Goal: Information Seeking & Learning: Understand process/instructions

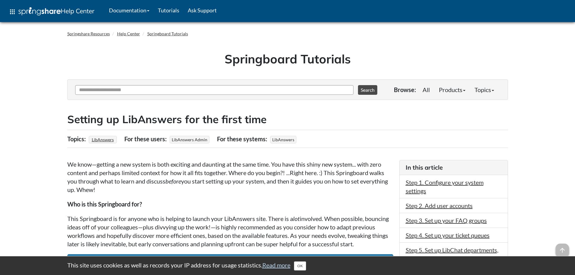
scroll to position [60, 0]
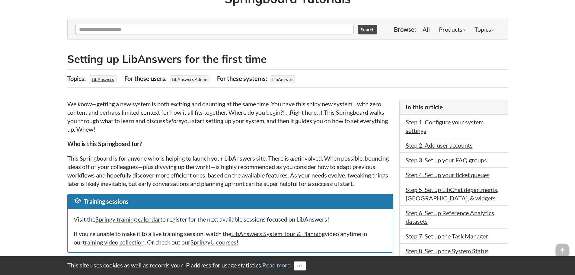
click at [264, 130] on p "We know—getting a new system is both exciting and daunting at the same time. Yo…" at bounding box center [230, 117] width 326 height 34
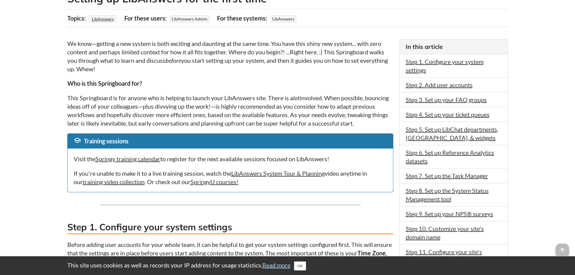
scroll to position [151, 0]
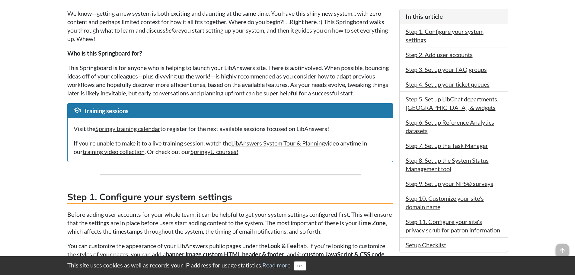
click at [239, 127] on div "Visit the Springy training calendar to register for the next available sessions…" at bounding box center [230, 139] width 325 height 43
click at [297, 85] on p "This Springboard is for anyone who is helping to launch your LibAnswers site. T…" at bounding box center [230, 80] width 326 height 34
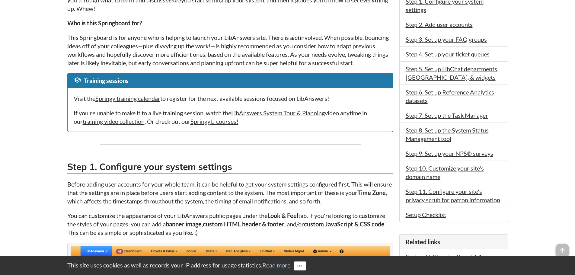
scroll to position [241, 0]
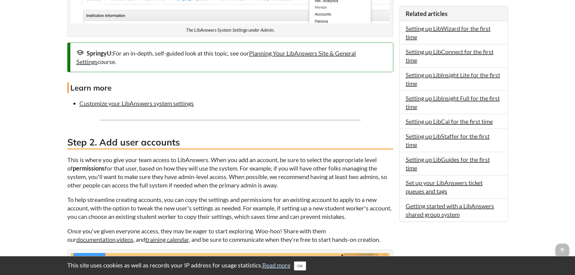
scroll to position [573, 0]
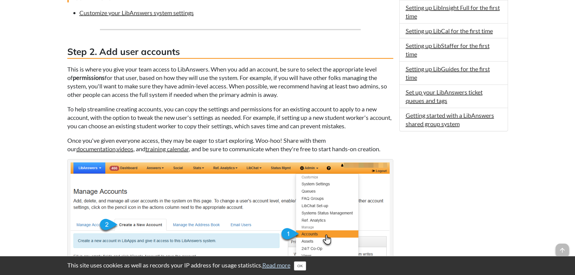
click at [206, 129] on p "To help streamline creating accounts, you can copy the settings and permissions…" at bounding box center [230, 117] width 326 height 25
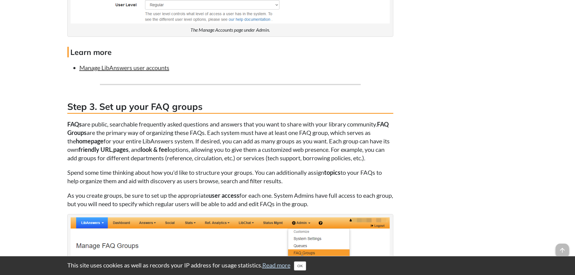
click at [204, 145] on p "FAQs are public, searchable frequently asked questions and answers that you wan…" at bounding box center [230, 141] width 326 height 42
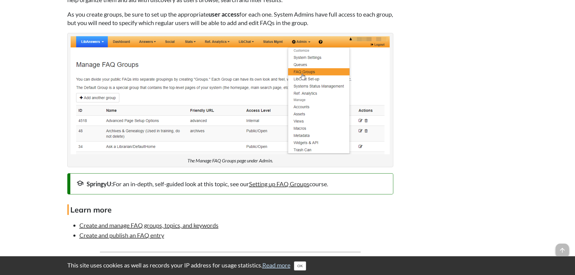
scroll to position [1206, 0]
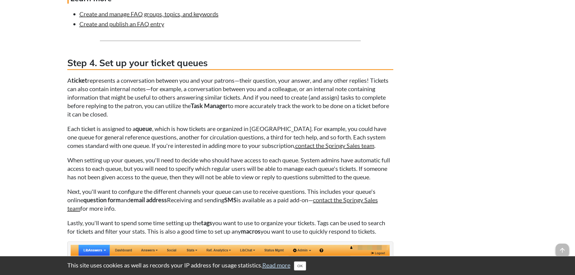
click at [197, 118] on p "A ticket represents a conversation between you and your patrons—their question,…" at bounding box center [230, 97] width 326 height 42
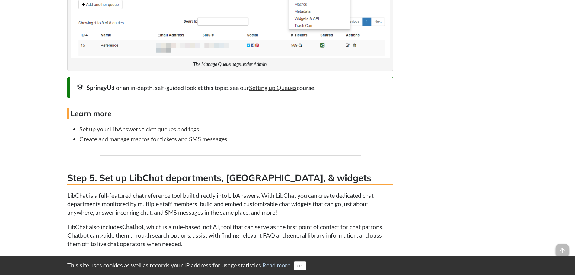
scroll to position [1719, 0]
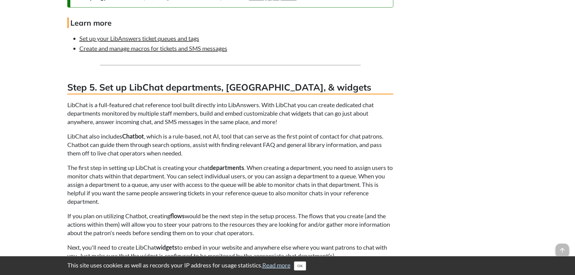
click at [190, 122] on p "LibChat is a full-featured chat reference tool built directly into LibAnswers. …" at bounding box center [230, 112] width 326 height 25
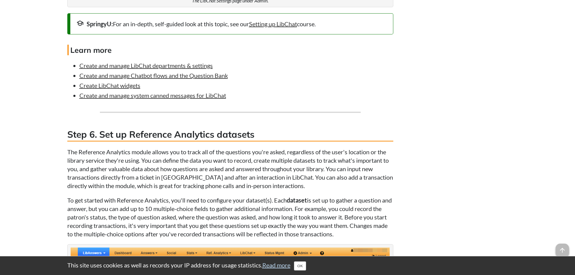
scroll to position [2171, 0]
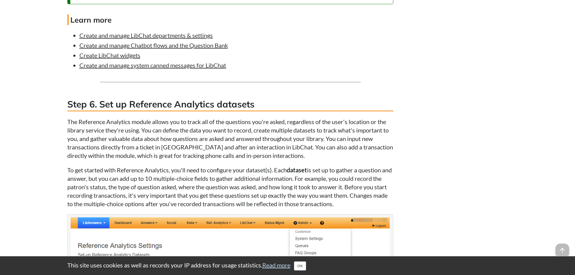
click at [189, 149] on p "The Reference Analytics module allows you to track all of the questions you're …" at bounding box center [230, 138] width 326 height 42
click at [112, 160] on p "The Reference Analytics module allows you to track all of the questions you're …" at bounding box center [230, 138] width 326 height 42
click at [76, 140] on p "The Reference Analytics module allows you to track all of the questions you're …" at bounding box center [230, 138] width 326 height 42
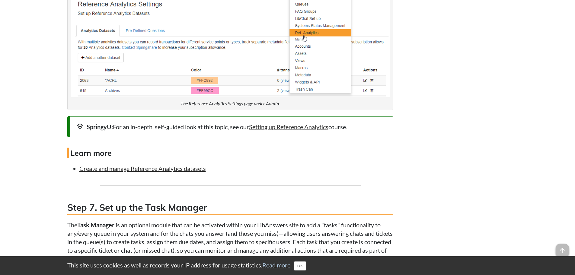
scroll to position [2503, 0]
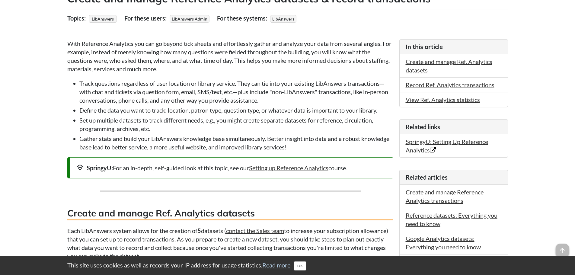
scroll to position [271, 0]
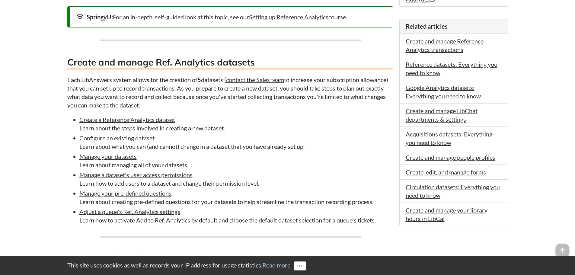
click at [153, 92] on p "Each LibAnswers system allows for the creation of 5 datasets ( contact the Sale…" at bounding box center [230, 92] width 326 height 34
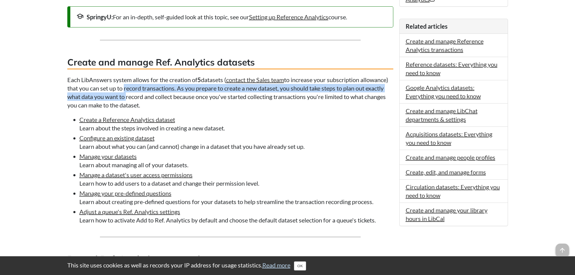
click at [151, 91] on p "Each LibAnswers system allows for the creation of 5 datasets ( contact the Sale…" at bounding box center [230, 92] width 326 height 34
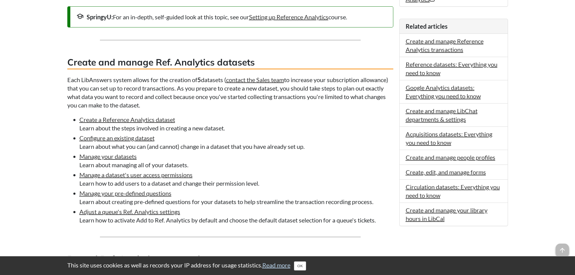
click at [345, 138] on li "Configure an existing dataset Learn about what you can (and cannot) change in a…" at bounding box center [236, 142] width 314 height 17
click at [251, 173] on li "Manage a dataset's user access permissions Learn how to add users to a dataset …" at bounding box center [236, 178] width 314 height 17
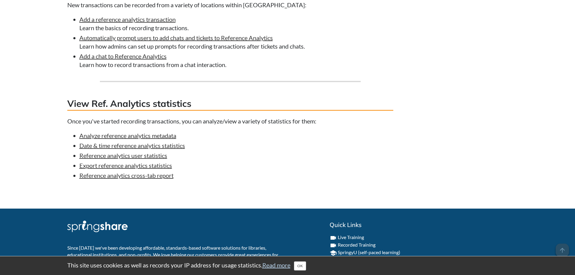
scroll to position [452, 0]
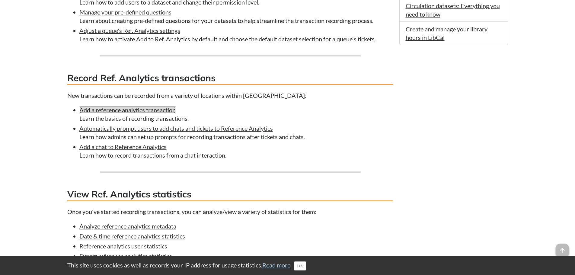
click at [102, 109] on link "Add a reference analytics transaction" at bounding box center [127, 109] width 96 height 7
